Goal: Find specific page/section: Find specific page/section

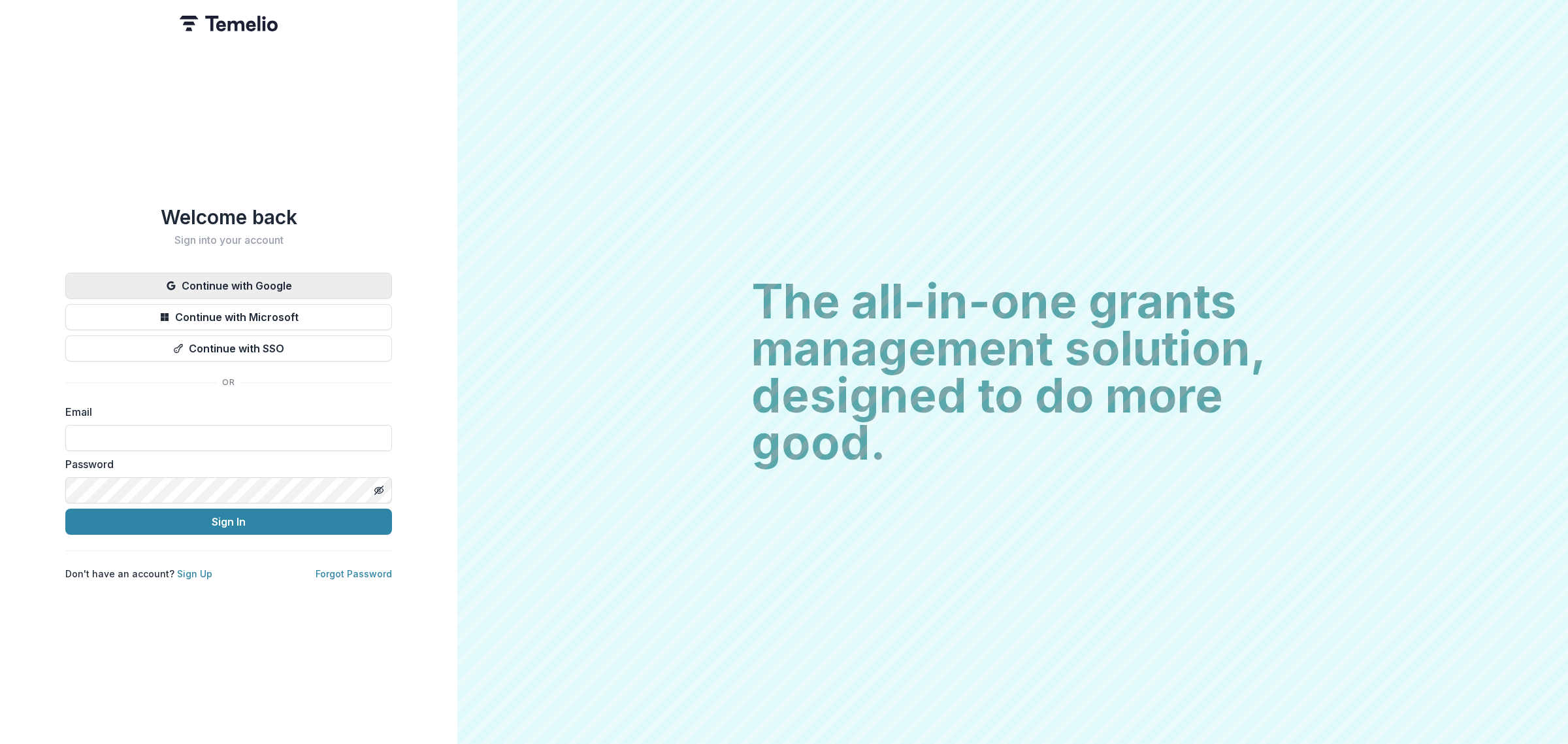
click at [265, 282] on button "Continue with Google" at bounding box center [229, 285] width 327 height 26
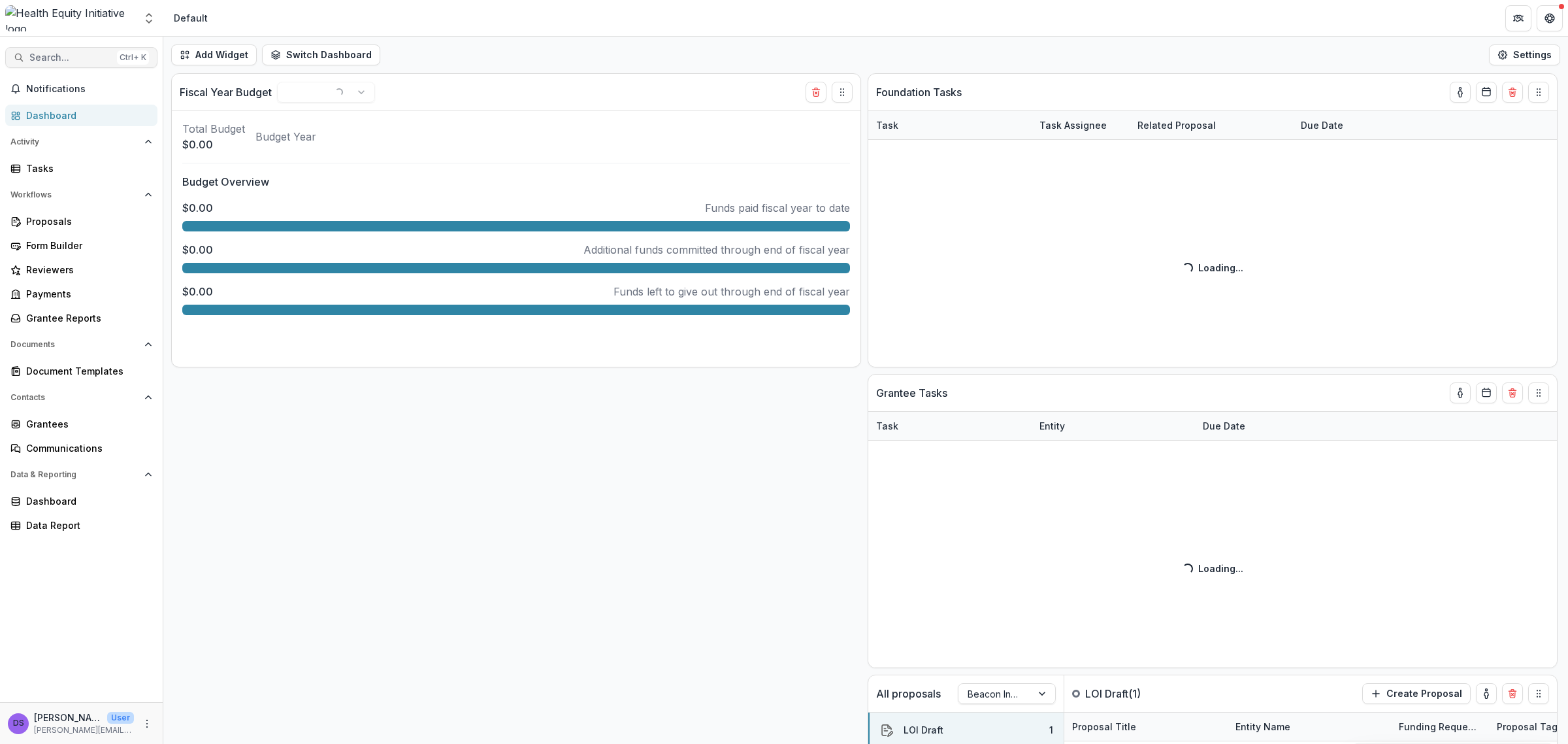
click at [36, 62] on span "Search..." at bounding box center [70, 58] width 82 height 11
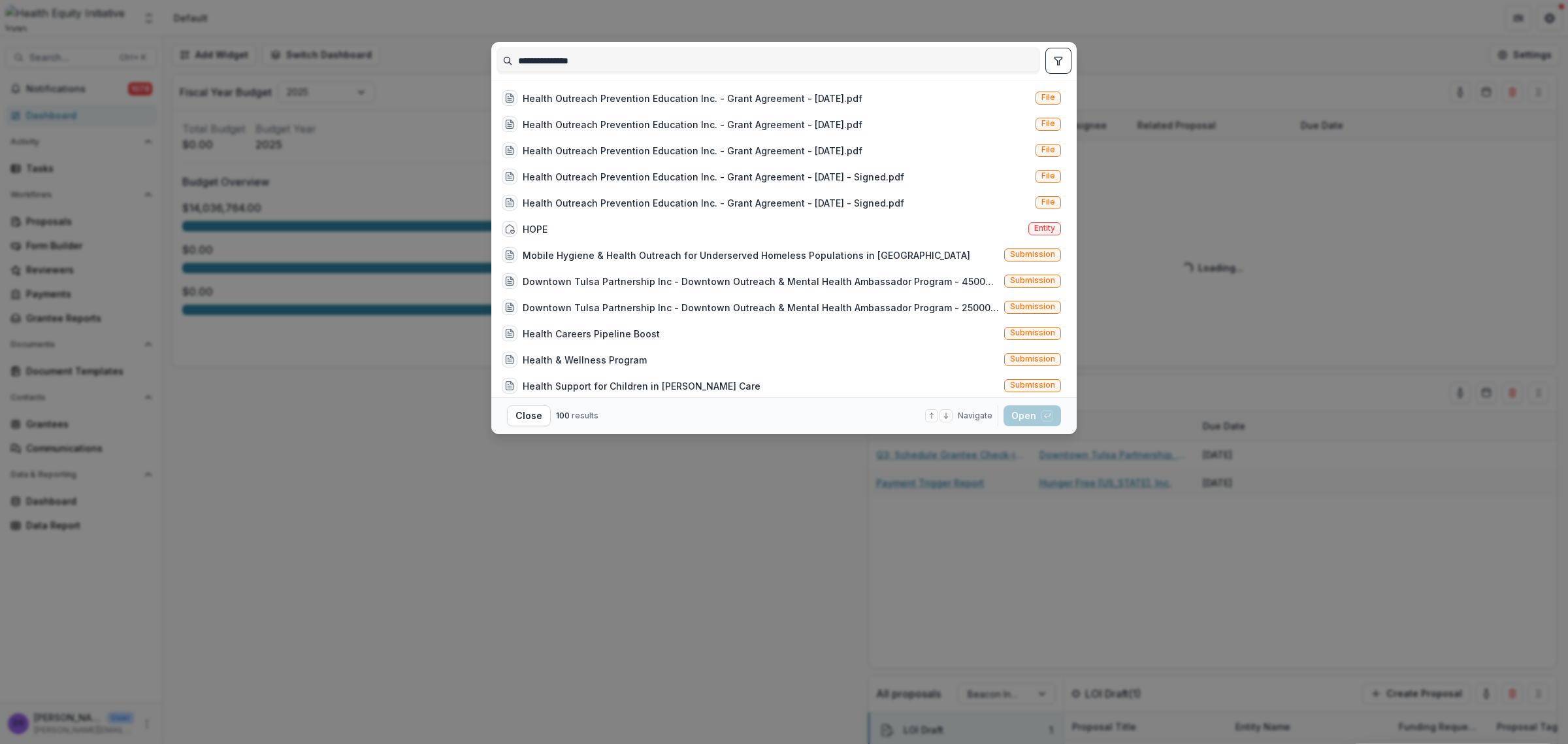
type input "**********"
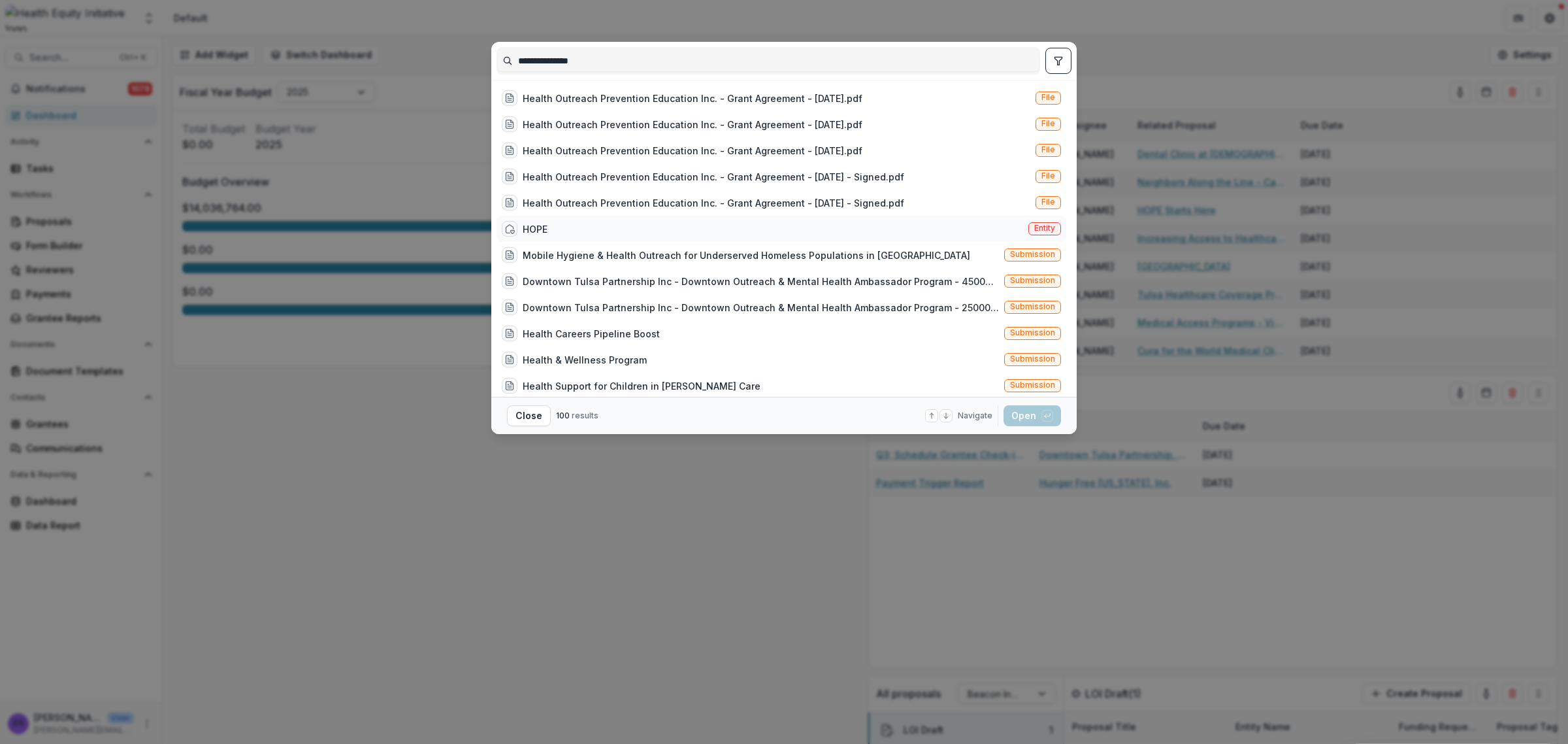
click at [806, 225] on div "HOPE Entity" at bounding box center [781, 228] width 570 height 26
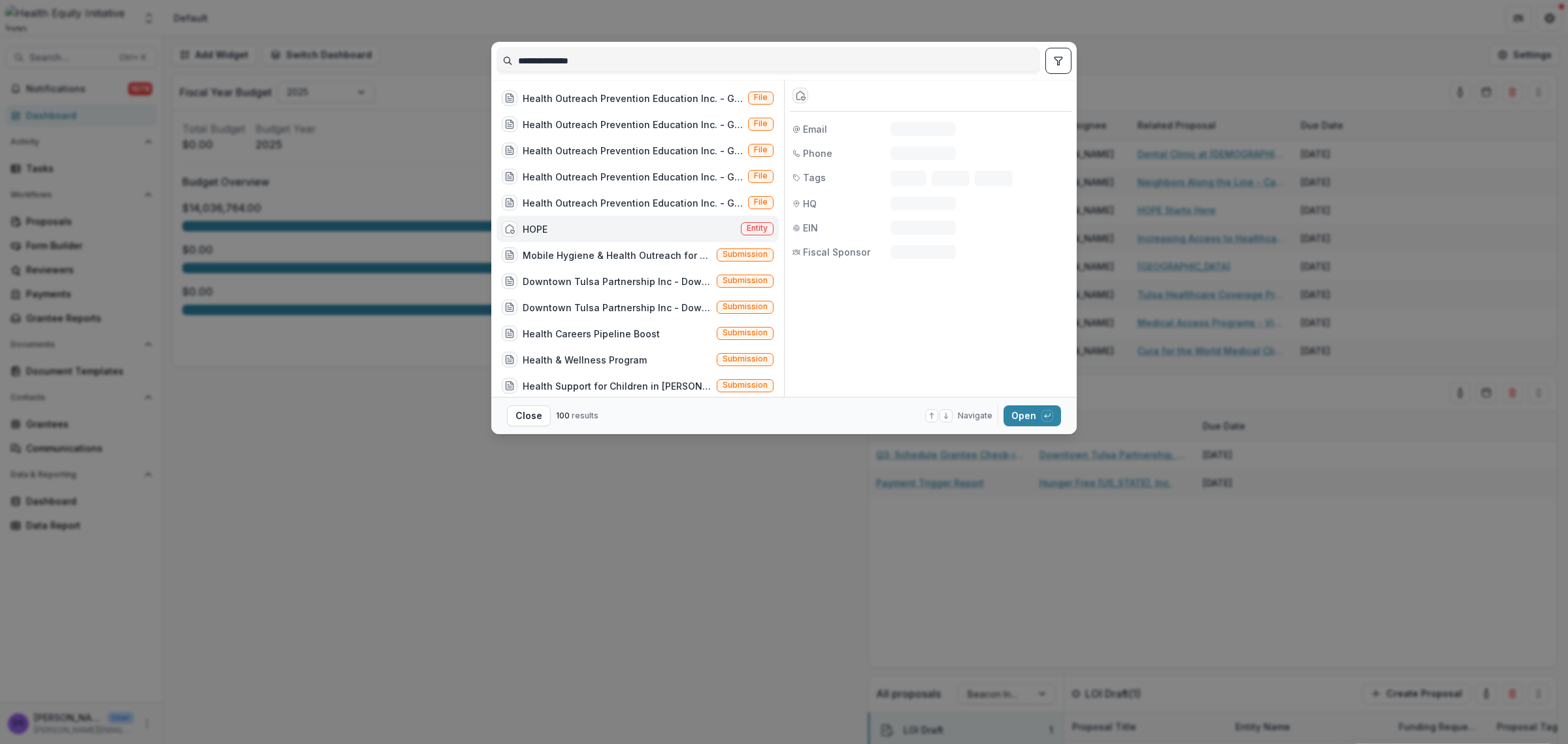
click at [636, 222] on div "HOPE Entity" at bounding box center [637, 228] width 282 height 26
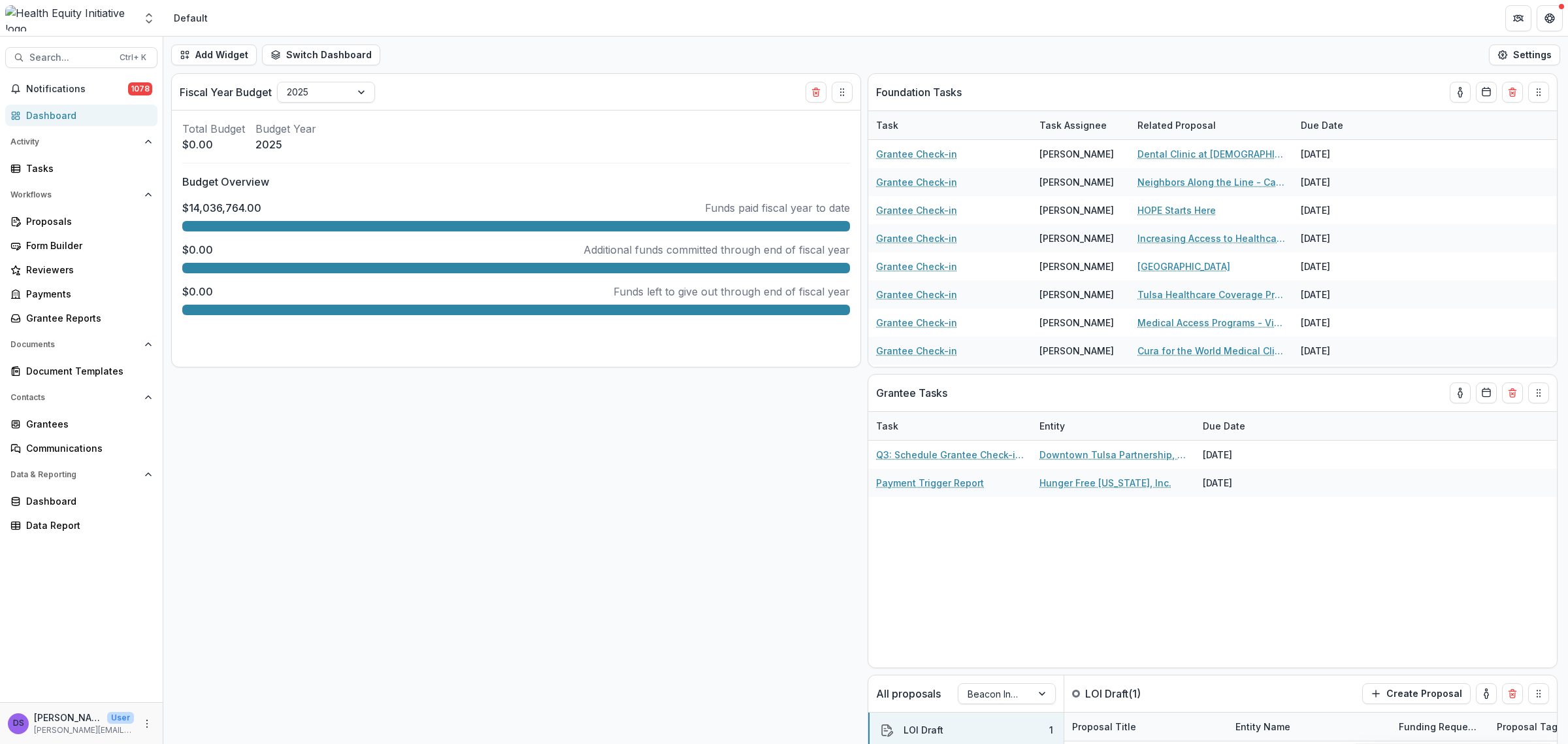
click at [636, 222] on div "HOPE Entity" at bounding box center [637, 228] width 282 height 26
